Goal: Information Seeking & Learning: Learn about a topic

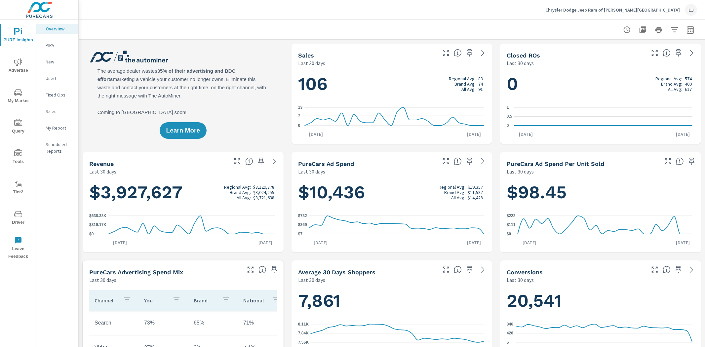
click at [19, 93] on icon "nav menu" at bounding box center [18, 93] width 8 height 8
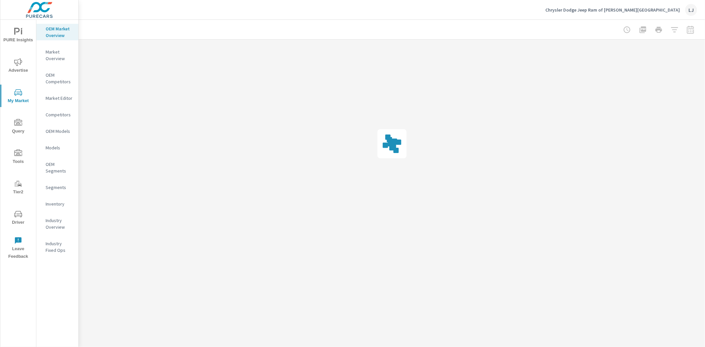
click at [22, 64] on icon "nav menu" at bounding box center [18, 62] width 8 height 8
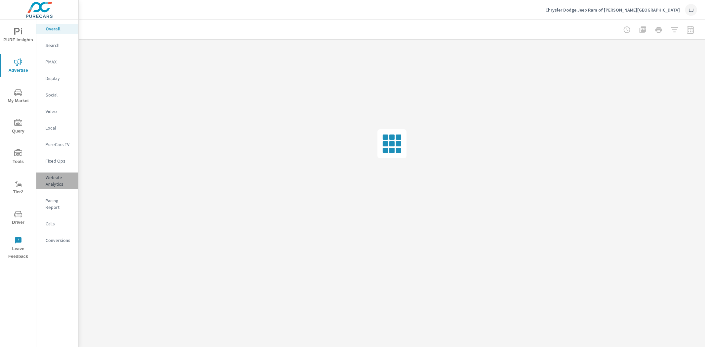
click at [54, 174] on p "Website Analytics" at bounding box center [59, 180] width 27 height 13
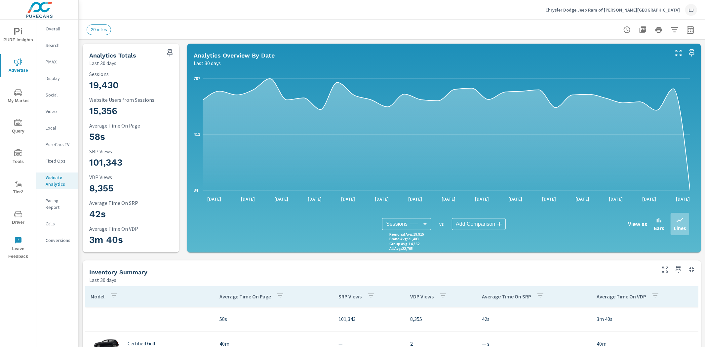
click at [688, 30] on icon "button" at bounding box center [690, 30] width 4 height 3
select select "Last 30 days"
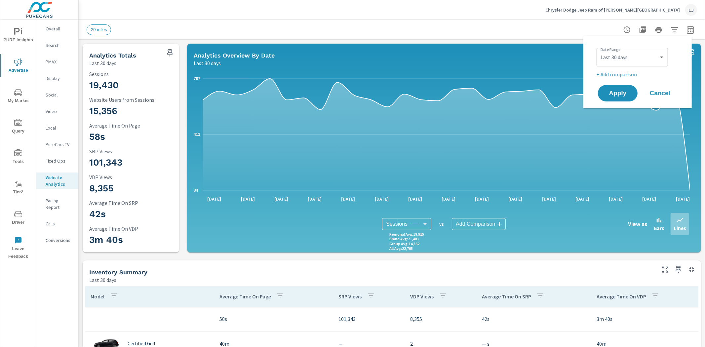
click at [615, 76] on p "+ Add comparison" at bounding box center [638, 74] width 85 height 8
select select "Previous period"
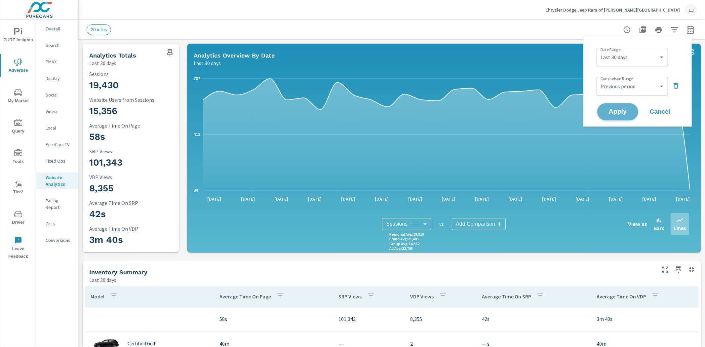
click at [615, 112] on span "Apply" at bounding box center [617, 112] width 27 height 6
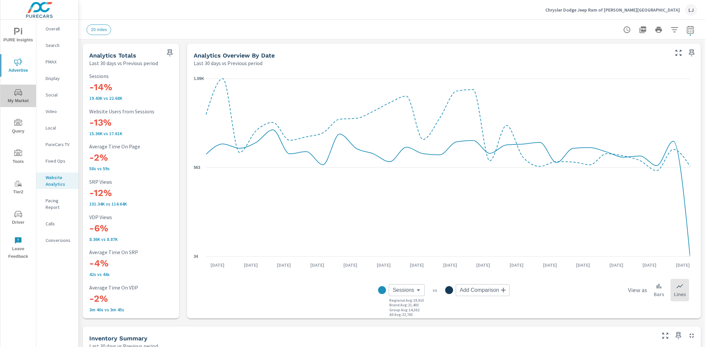
click at [15, 101] on span "My Market" at bounding box center [18, 97] width 32 height 16
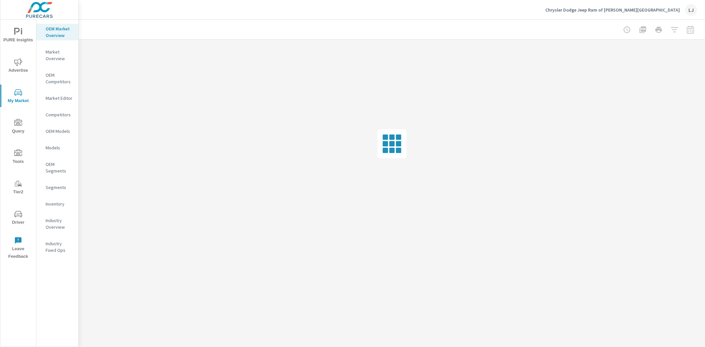
click at [56, 201] on p "Inventory" at bounding box center [59, 204] width 27 height 7
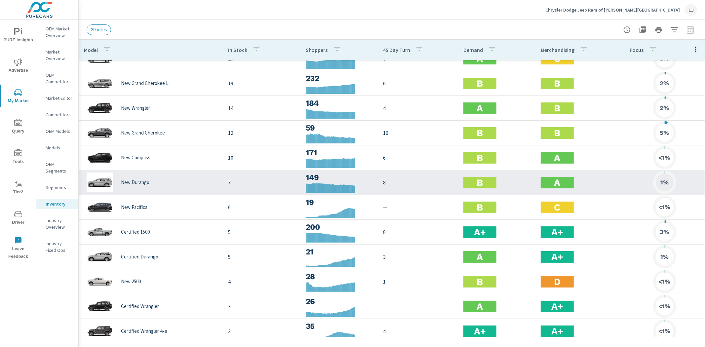
scroll to position [37, 0]
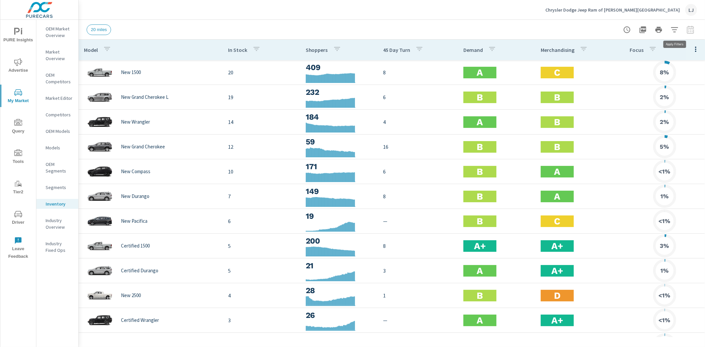
click at [673, 28] on icon "button" at bounding box center [674, 30] width 8 height 8
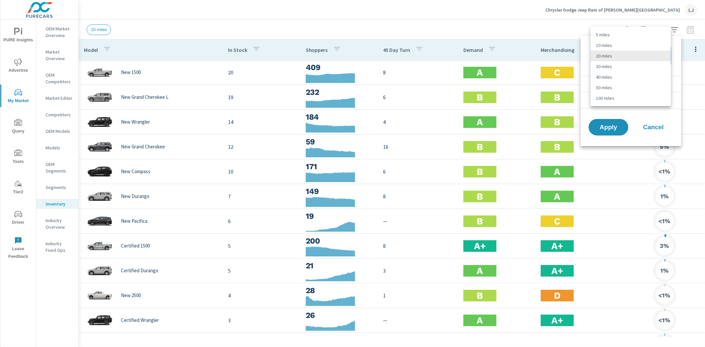
click at [654, 55] on body "PURE Insights Advertise My Market Query Tools Tier2 Driver Leave Feedback OEM M…" at bounding box center [352, 173] width 705 height 347
click at [676, 87] on div at bounding box center [352, 173] width 705 height 347
click at [668, 83] on icon "filter options" at bounding box center [666, 84] width 8 height 8
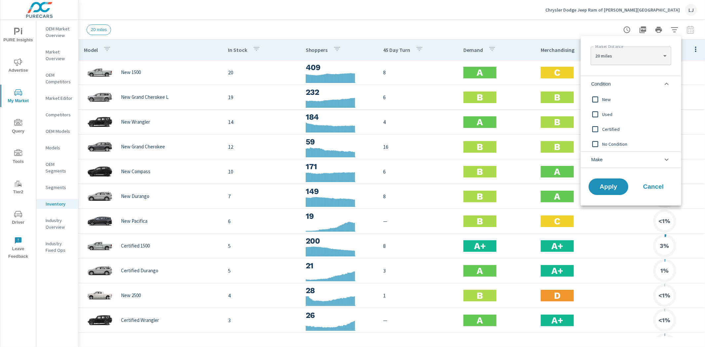
click at [599, 113] on input "filter options" at bounding box center [595, 114] width 14 height 14
click at [602, 186] on span "Apply" at bounding box center [608, 187] width 27 height 6
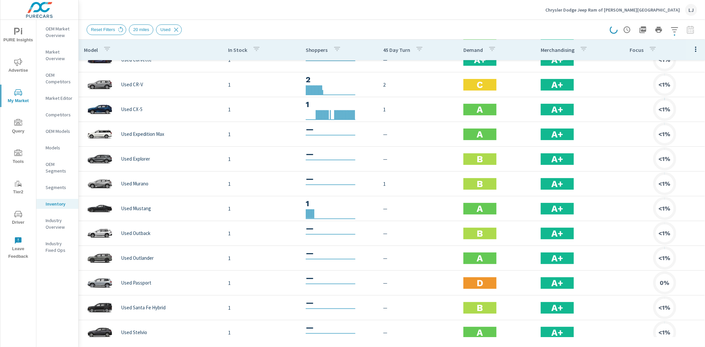
scroll to position [137, 0]
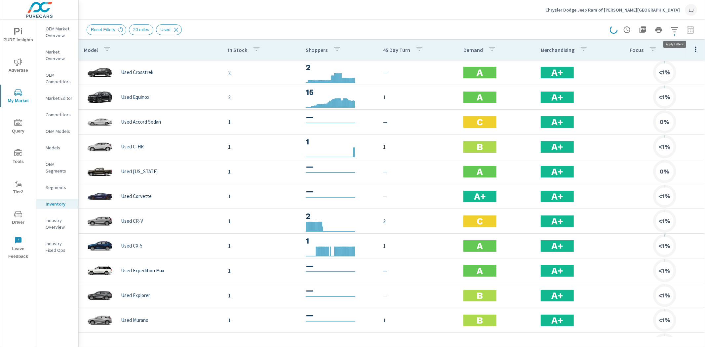
click at [676, 31] on icon "button" at bounding box center [674, 30] width 8 height 8
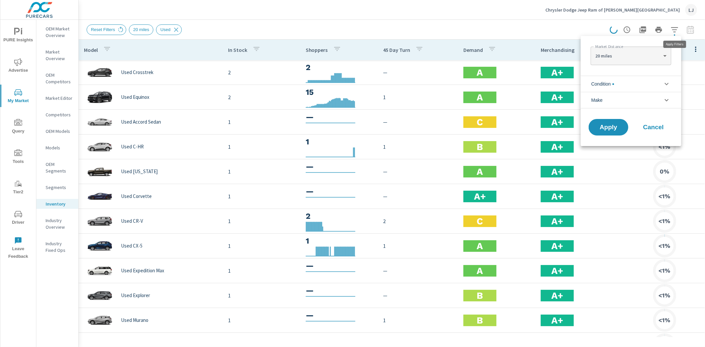
scroll to position [15, 0]
click at [625, 82] on li "Condition" at bounding box center [630, 84] width 100 height 16
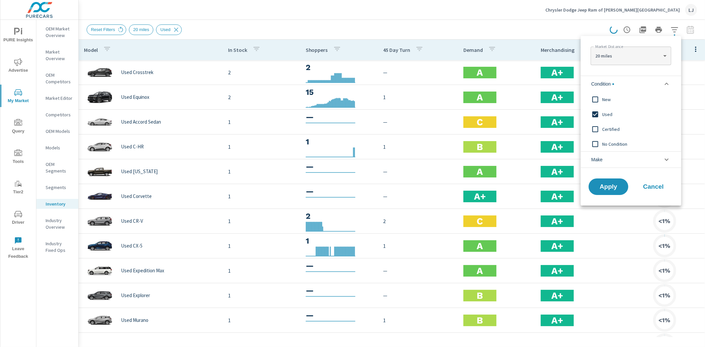
scroll to position [0, 0]
click at [598, 96] on input "filter options" at bounding box center [595, 99] width 14 height 14
click at [597, 112] on input "filter options" at bounding box center [595, 114] width 14 height 14
click at [612, 186] on span "Apply" at bounding box center [608, 187] width 27 height 6
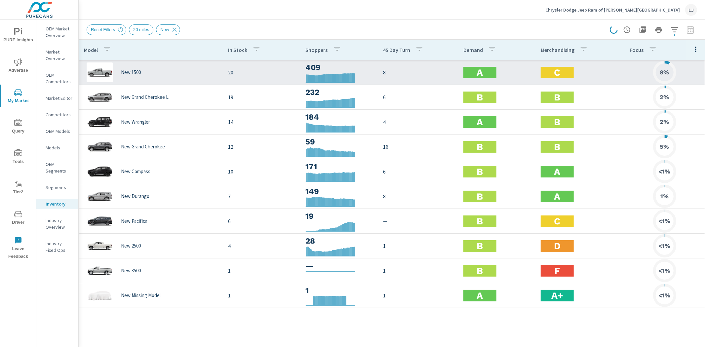
click at [551, 71] on div "C" at bounding box center [556, 73] width 33 height 12
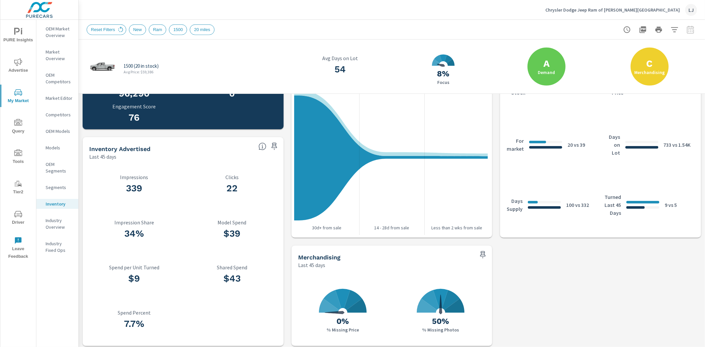
scroll to position [289, 0]
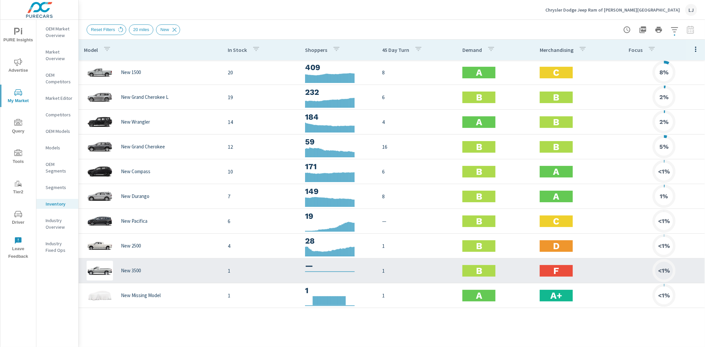
click at [556, 266] on h2 "F" at bounding box center [556, 271] width 6 height 12
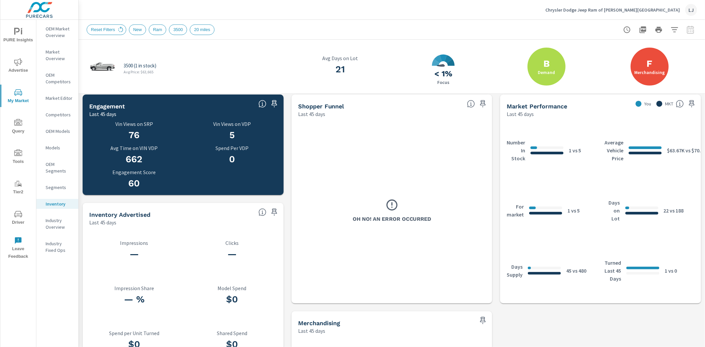
scroll to position [289, 0]
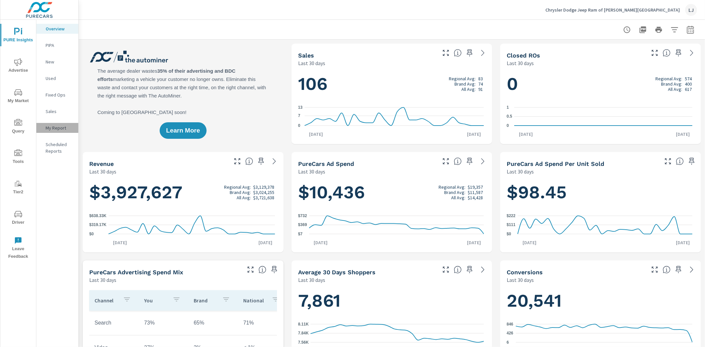
click at [54, 123] on div "My Report" at bounding box center [57, 128] width 42 height 10
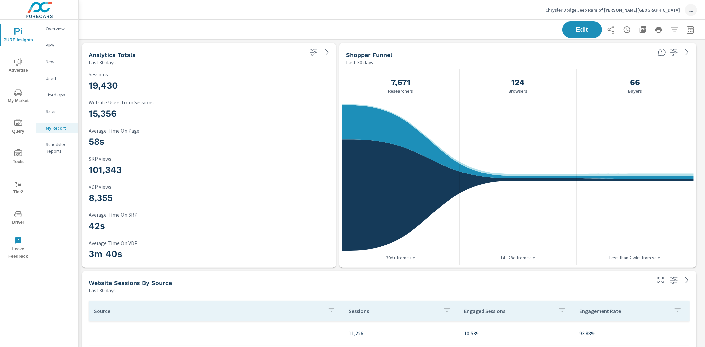
scroll to position [1458, 632]
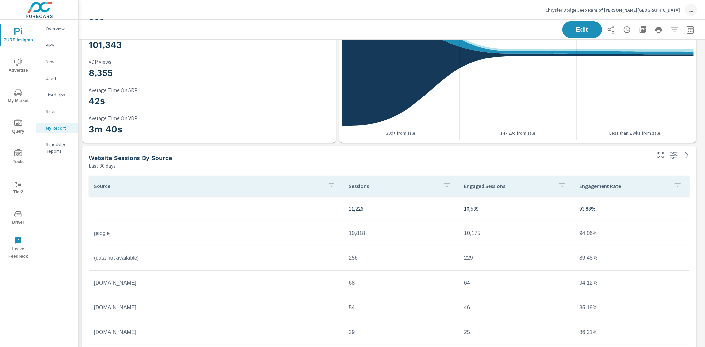
scroll to position [118, 0]
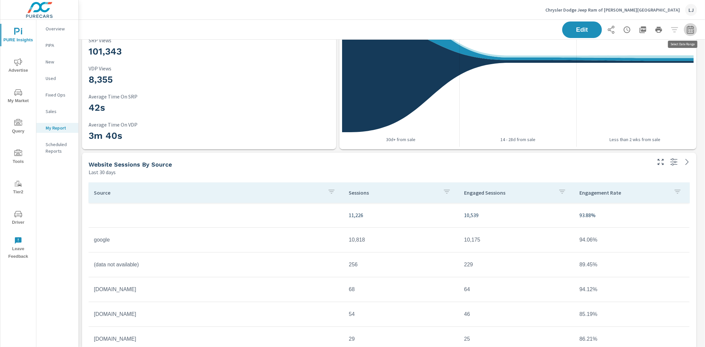
click at [686, 32] on icon "button" at bounding box center [690, 30] width 8 height 8
select select "Last 30 days"
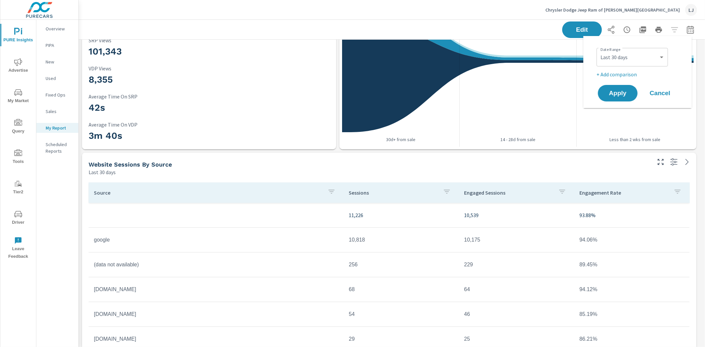
scroll to position [1458, 632]
click at [610, 75] on p "+ Add comparison" at bounding box center [638, 74] width 85 height 8
select select "Previous period"
click at [618, 107] on button "Apply" at bounding box center [617, 111] width 41 height 17
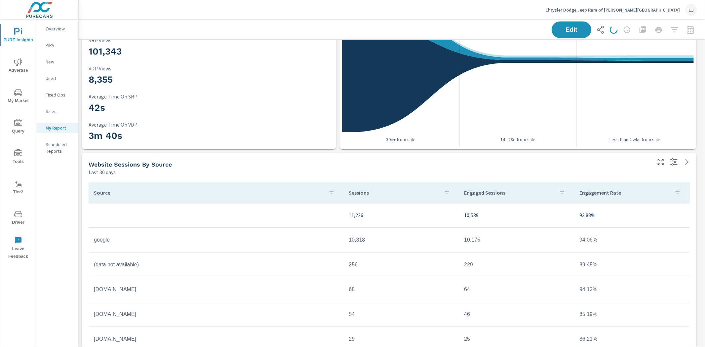
scroll to position [1458, 632]
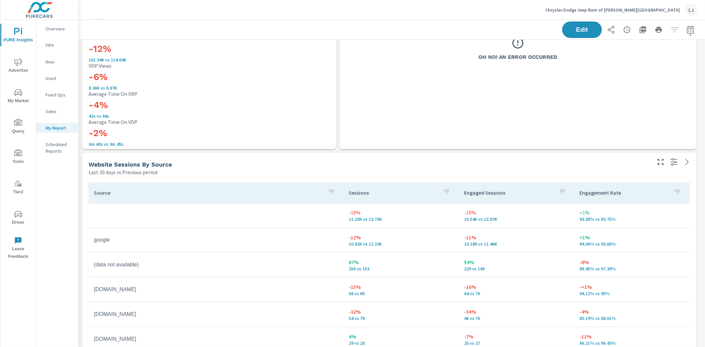
click at [686, 27] on icon "button" at bounding box center [689, 29] width 7 height 8
select select "Last 30 days"
select select "Previous period"
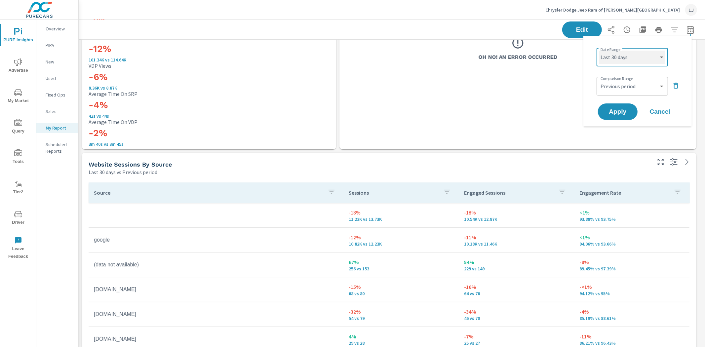
click at [628, 63] on select "Custom Yesterday Last week Last 7 days Last 14 days Last 30 days Last 45 days L…" at bounding box center [632, 57] width 66 height 13
click at [494, 24] on div "Edit" at bounding box center [392, 29] width 610 height 19
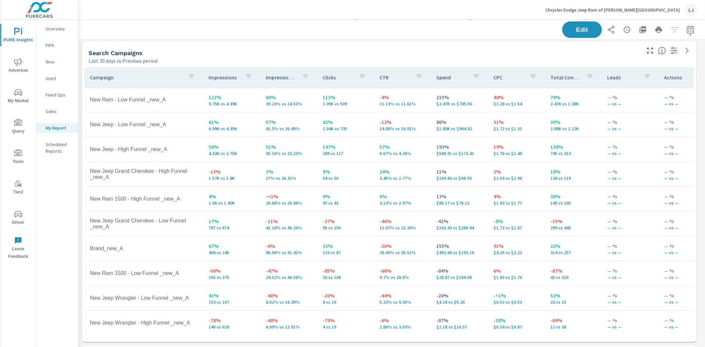
scroll to position [28, 0]
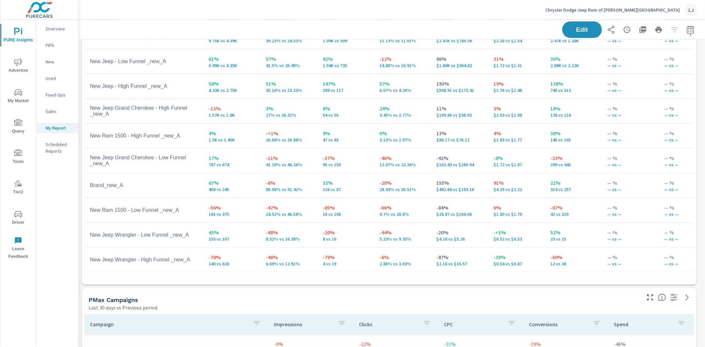
scroll to position [607, 0]
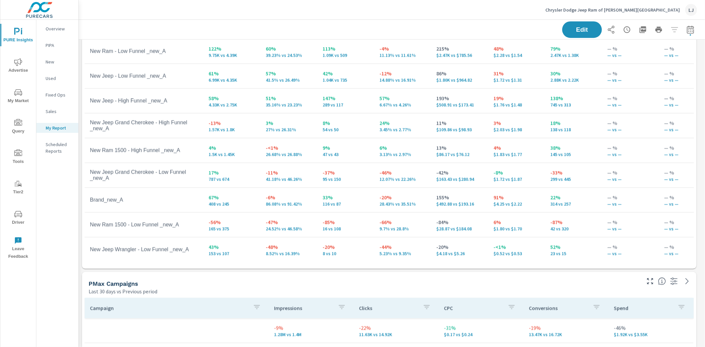
scroll to position [1458, 632]
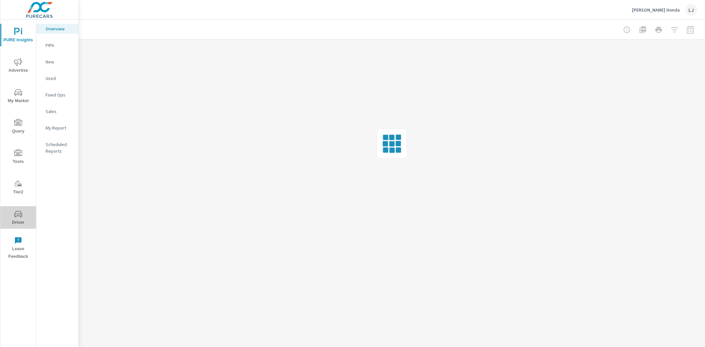
click at [17, 219] on span "Driver" at bounding box center [18, 218] width 32 height 16
